Goal: Navigation & Orientation: Find specific page/section

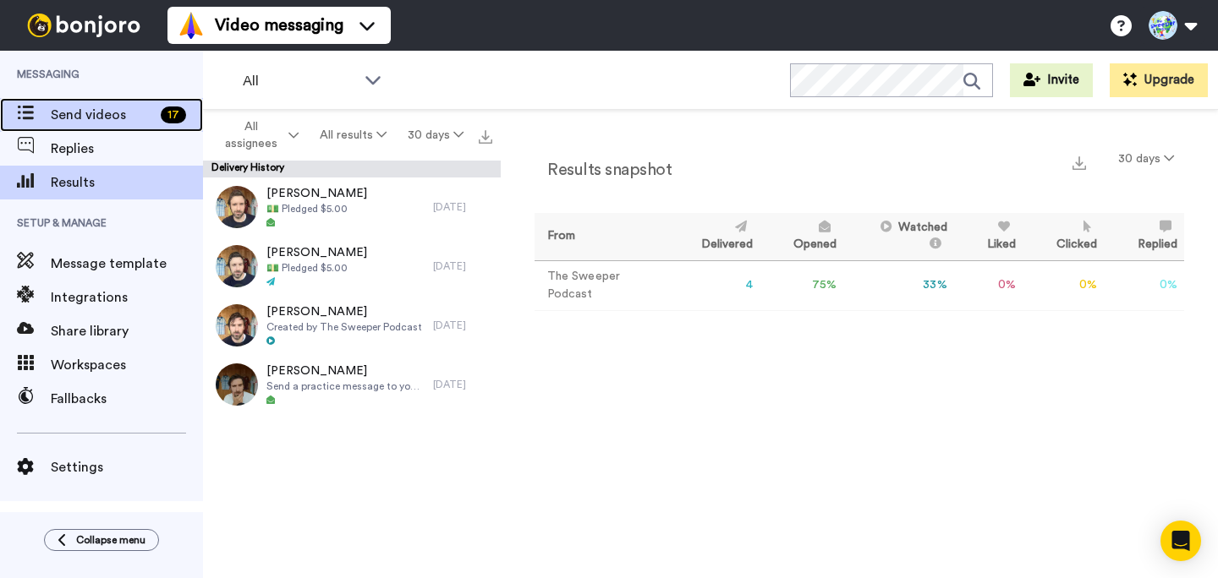
click at [96, 116] on span "Send videos" at bounding box center [102, 115] width 103 height 20
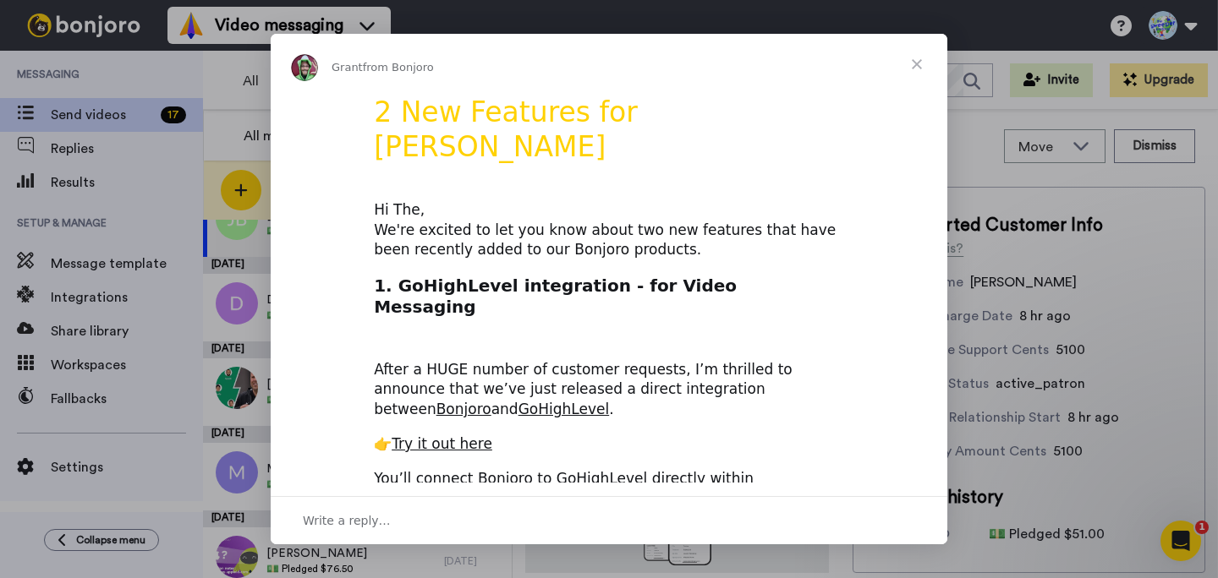
click at [912, 67] on span "Close" at bounding box center [916, 64] width 61 height 61
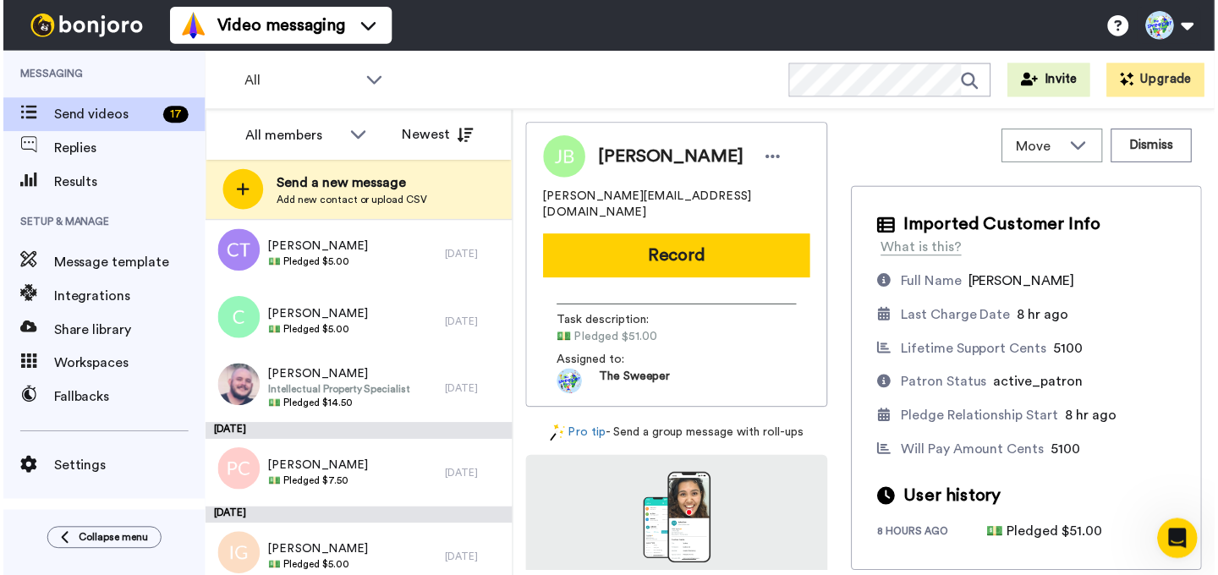
scroll to position [977, 0]
